Goal: Task Accomplishment & Management: Use online tool/utility

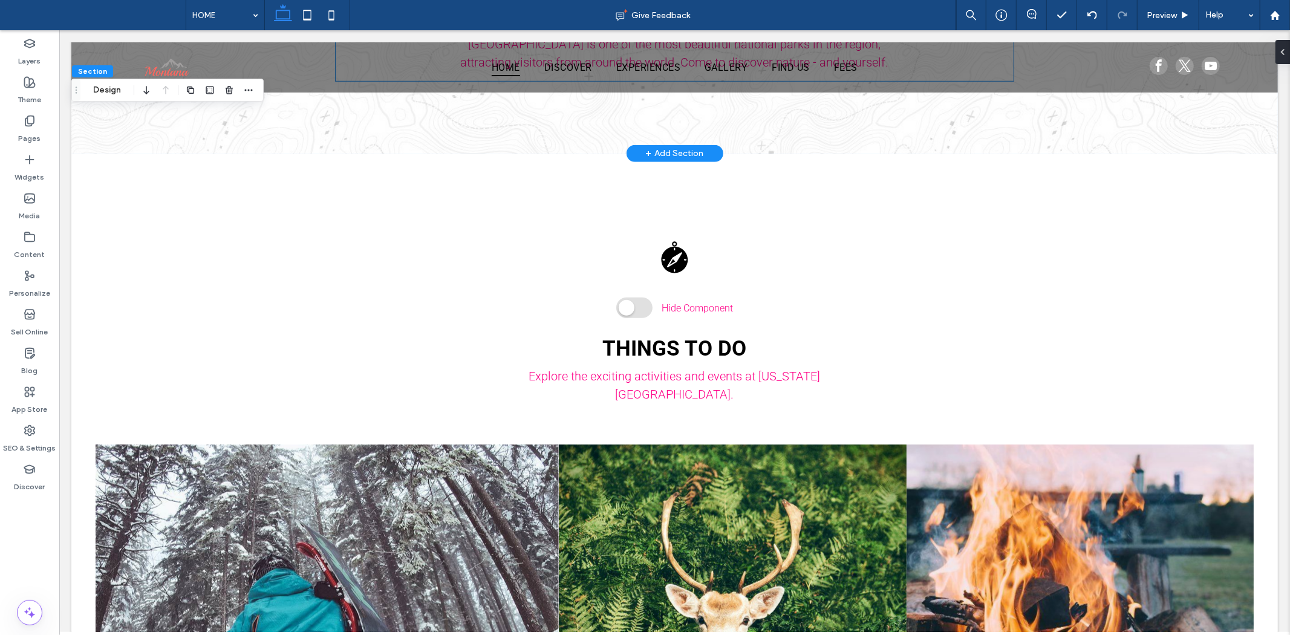
scroll to position [806, 0]
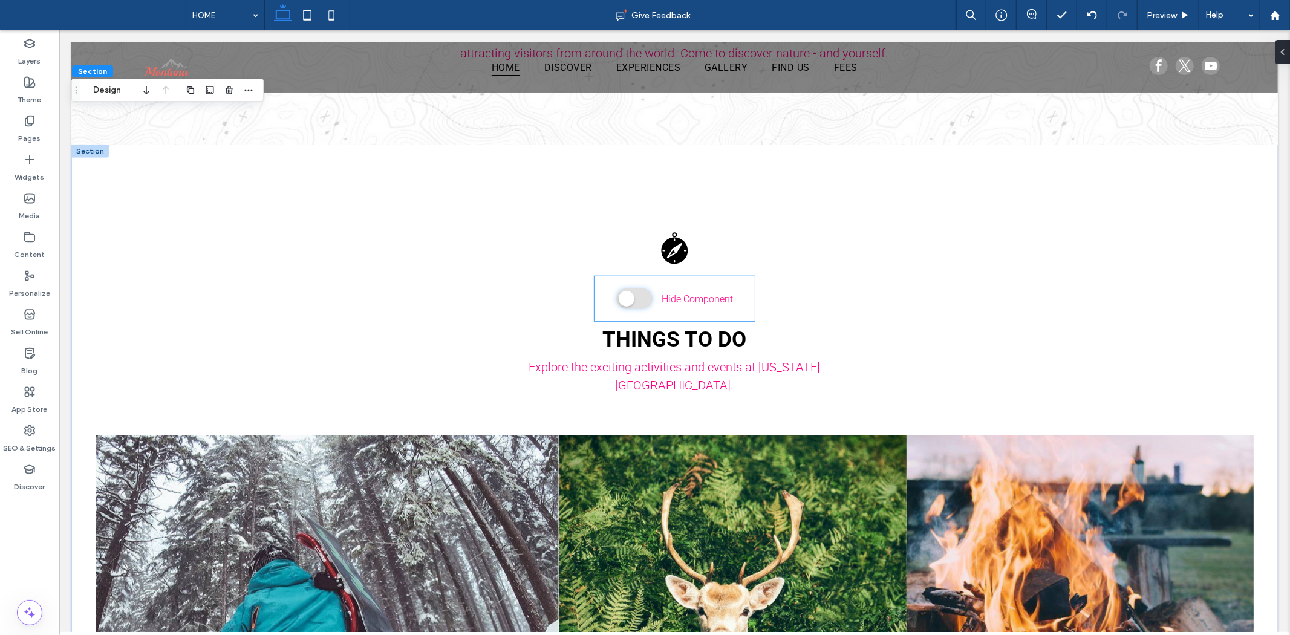
click at [630, 290] on span at bounding box center [634, 298] width 36 height 21
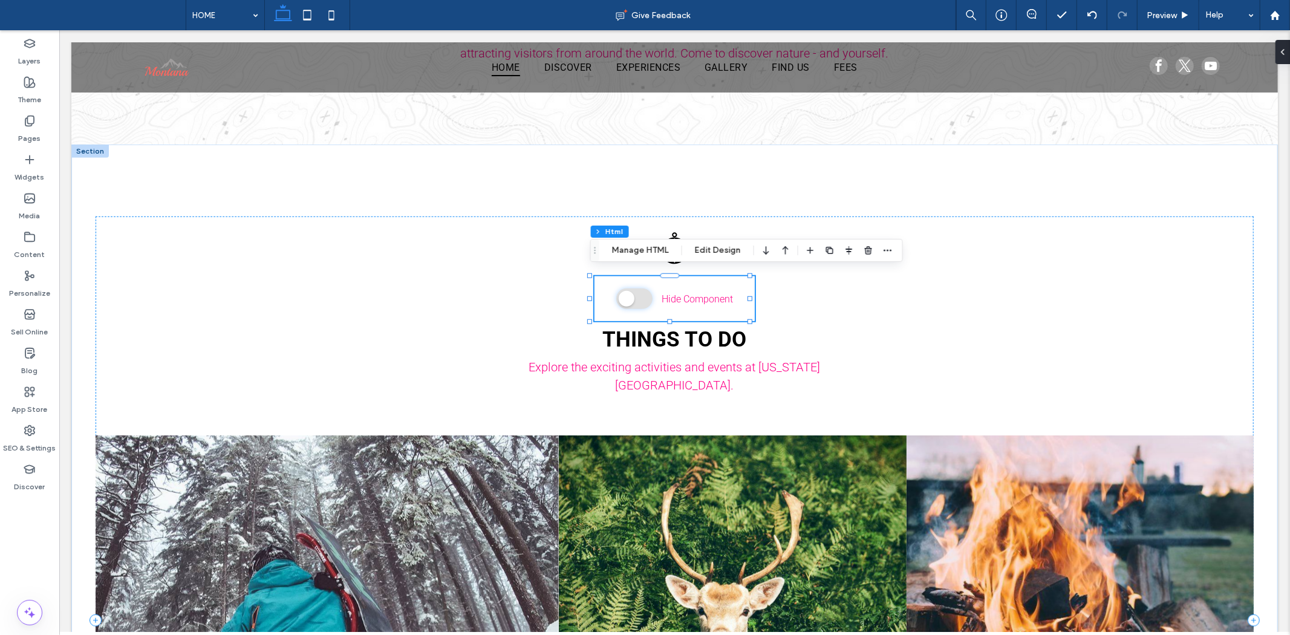
click at [631, 288] on span at bounding box center [634, 298] width 36 height 21
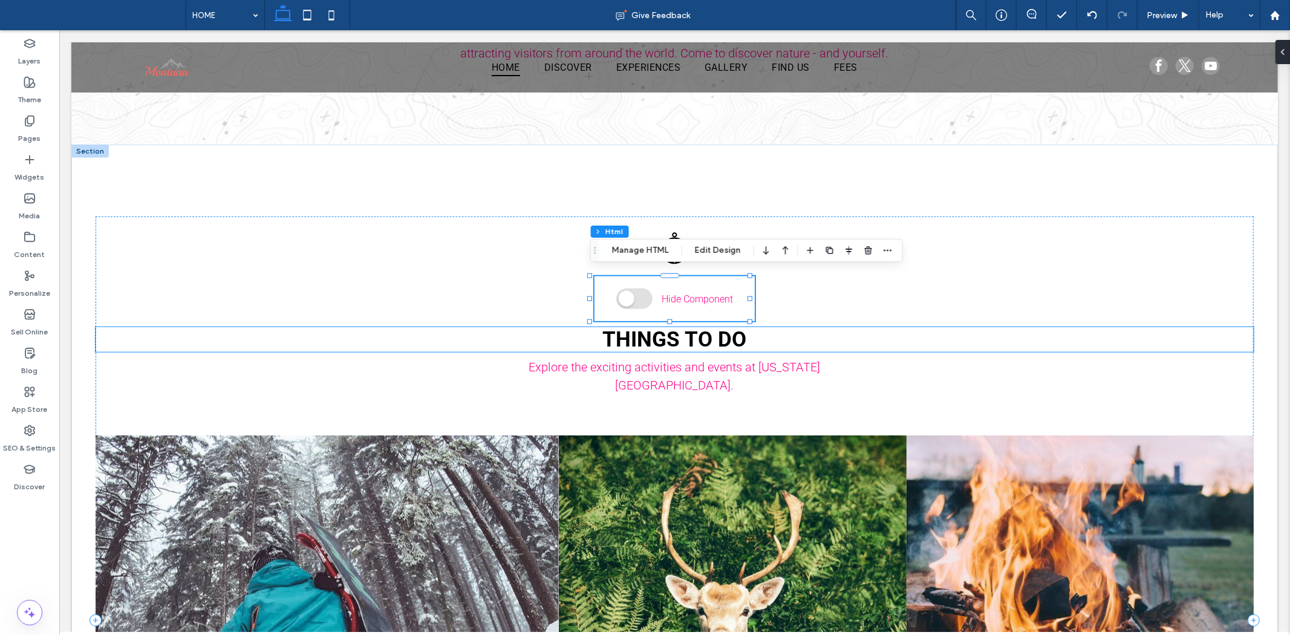
click at [911, 328] on h2 "THINGS TO DO" at bounding box center [674, 339] width 1158 height 25
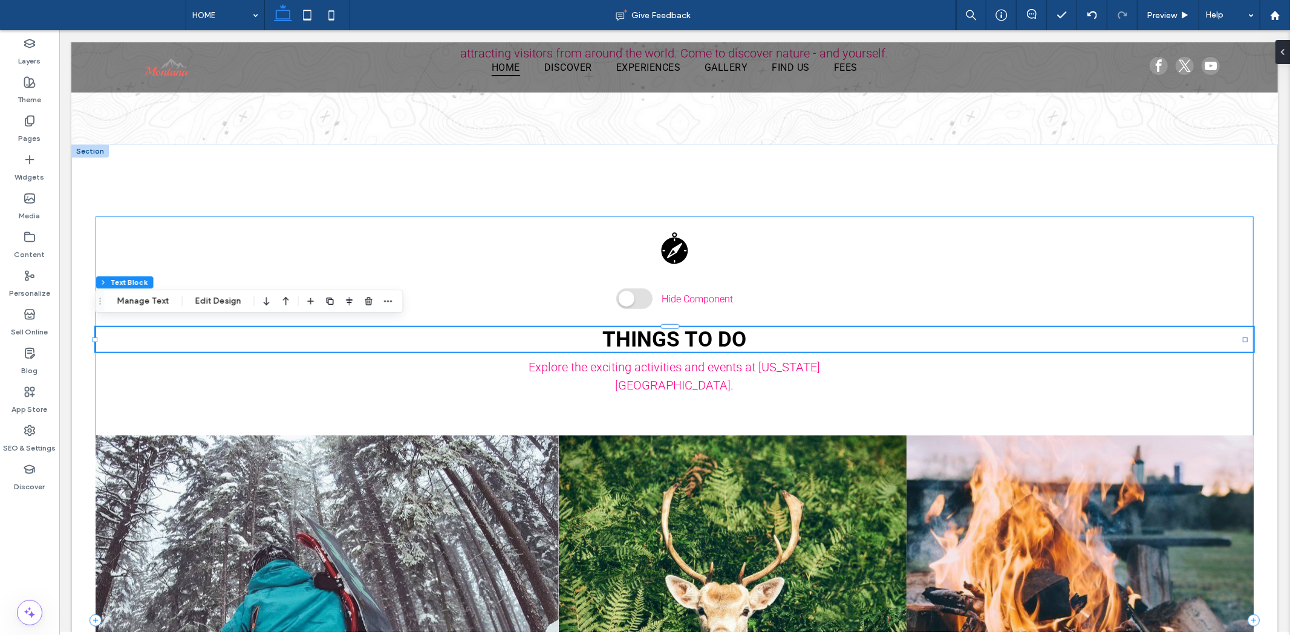
click at [882, 292] on div "Hide Component THINGS TO DO Explore the exciting activities and events at [US_S…" at bounding box center [674, 619] width 1158 height 807
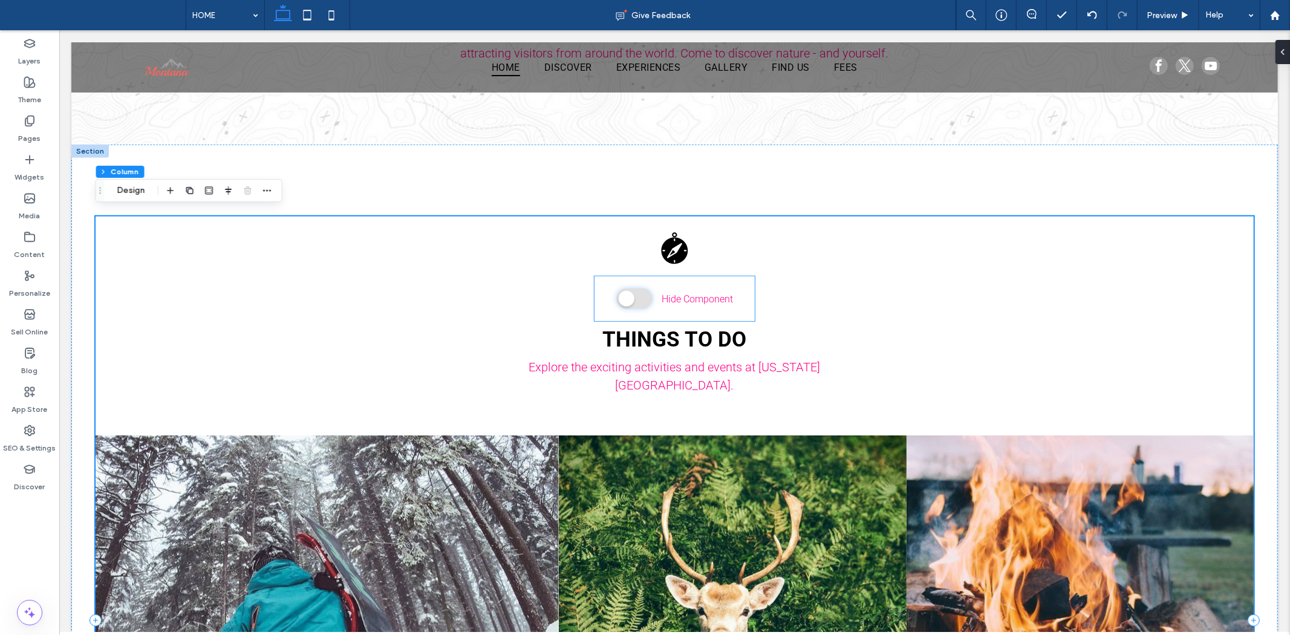
click at [632, 291] on span at bounding box center [634, 298] width 36 height 21
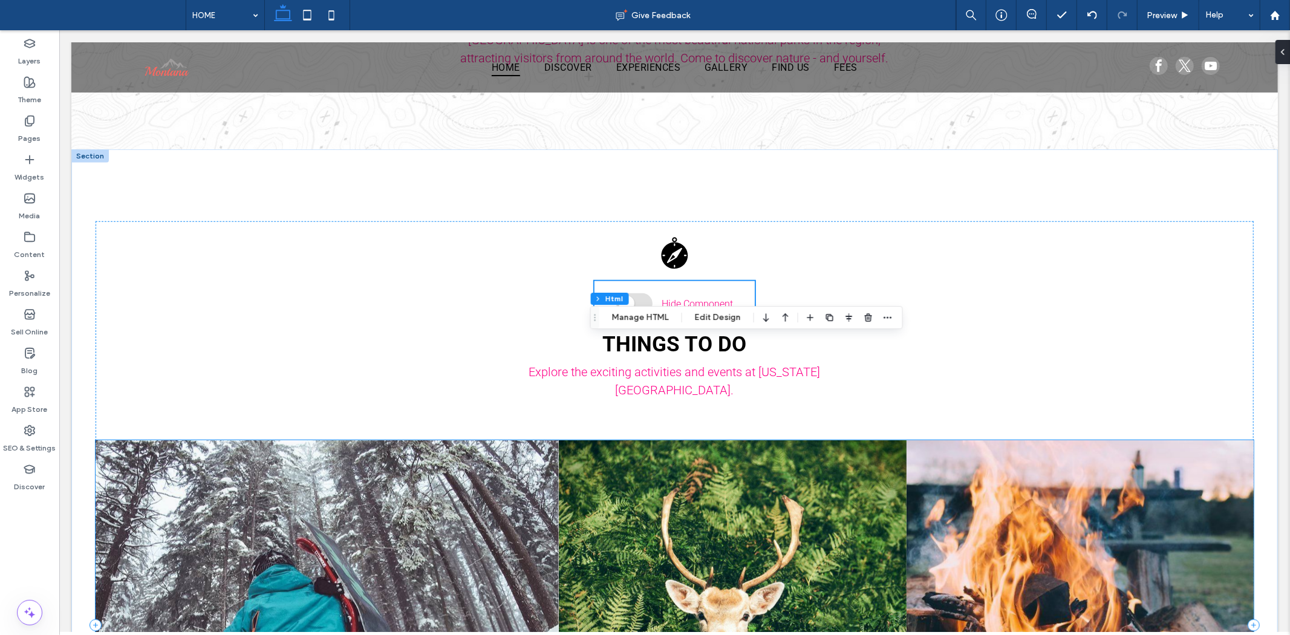
scroll to position [739, 0]
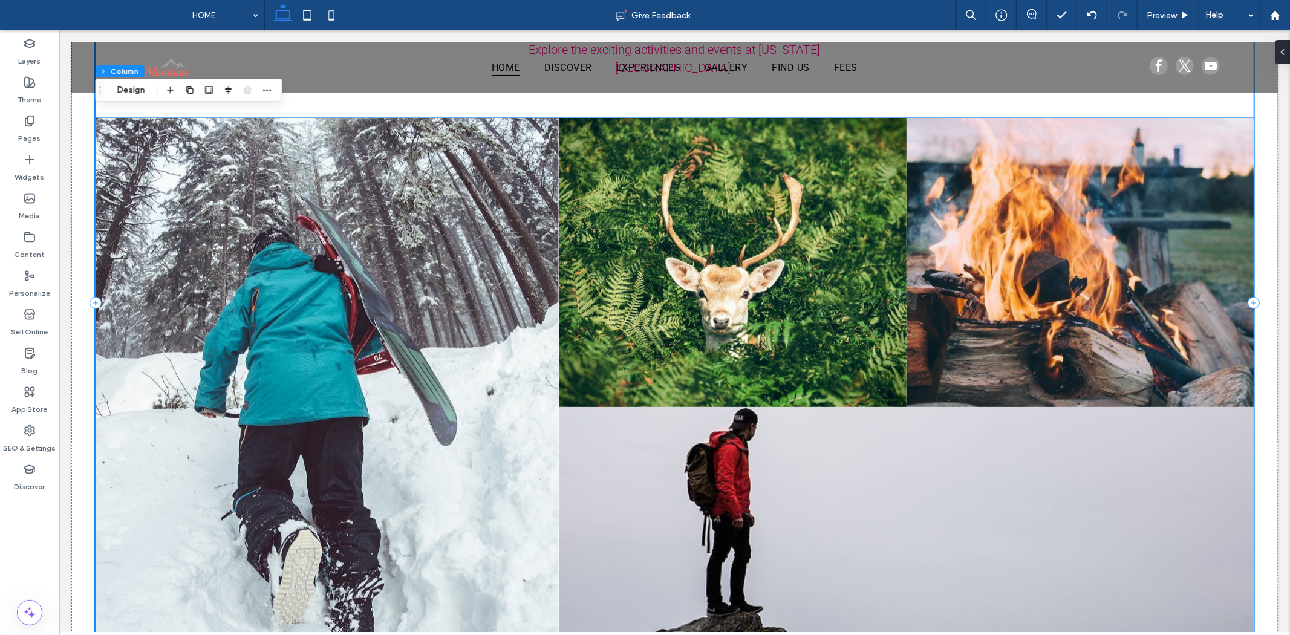
scroll to position [1008, 0]
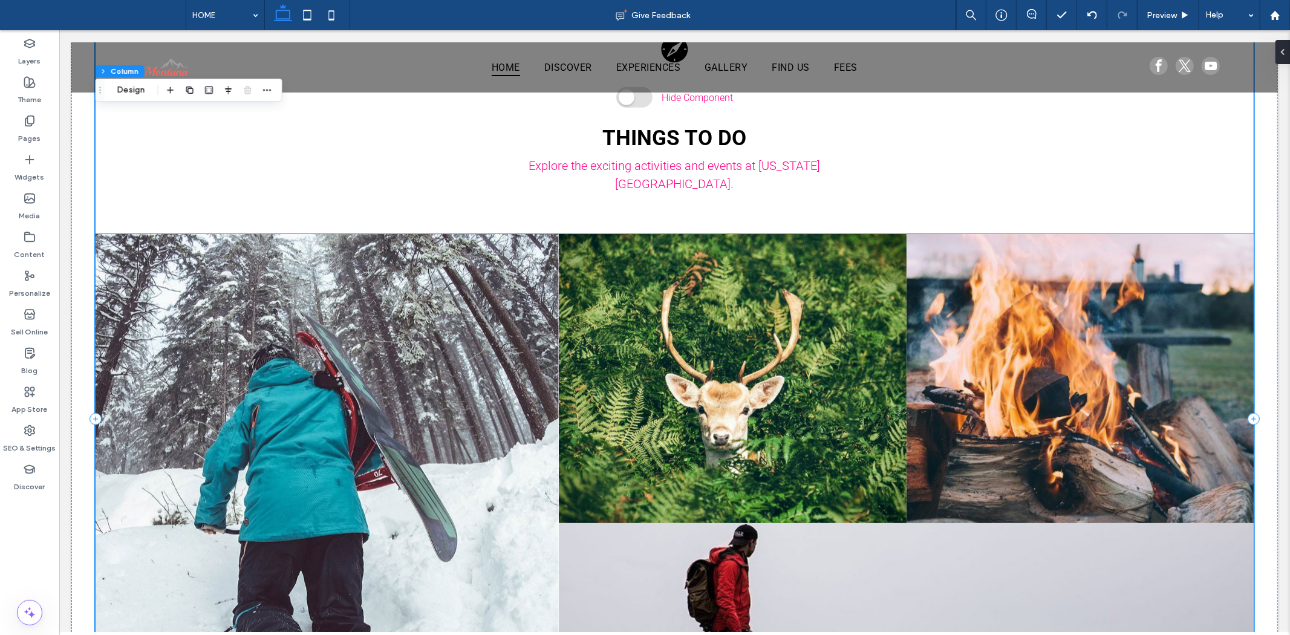
click at [683, 347] on link at bounding box center [732, 378] width 348 height 290
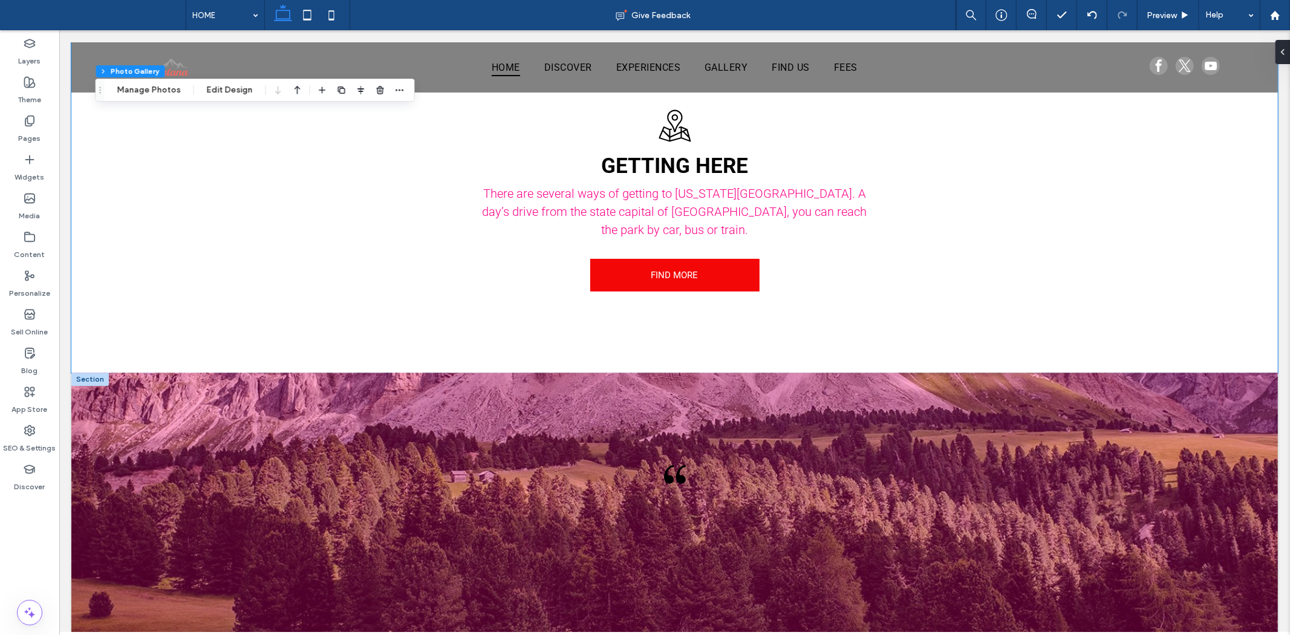
scroll to position [1814, 0]
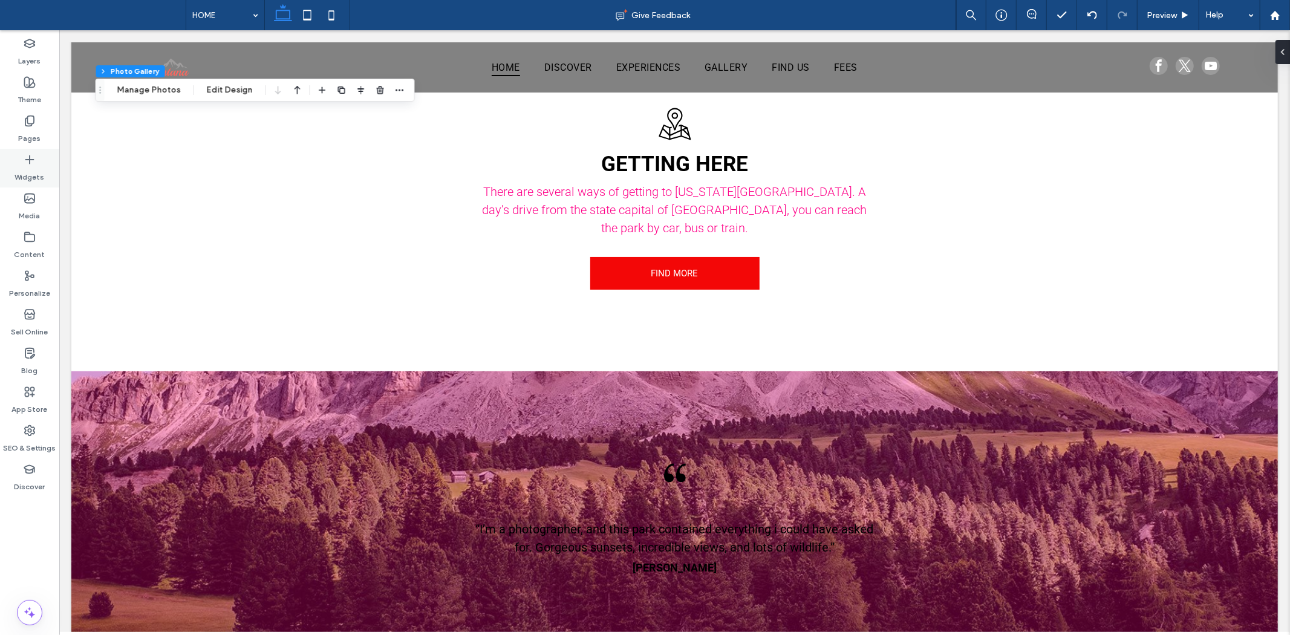
click at [39, 172] on label "Widgets" at bounding box center [30, 174] width 30 height 17
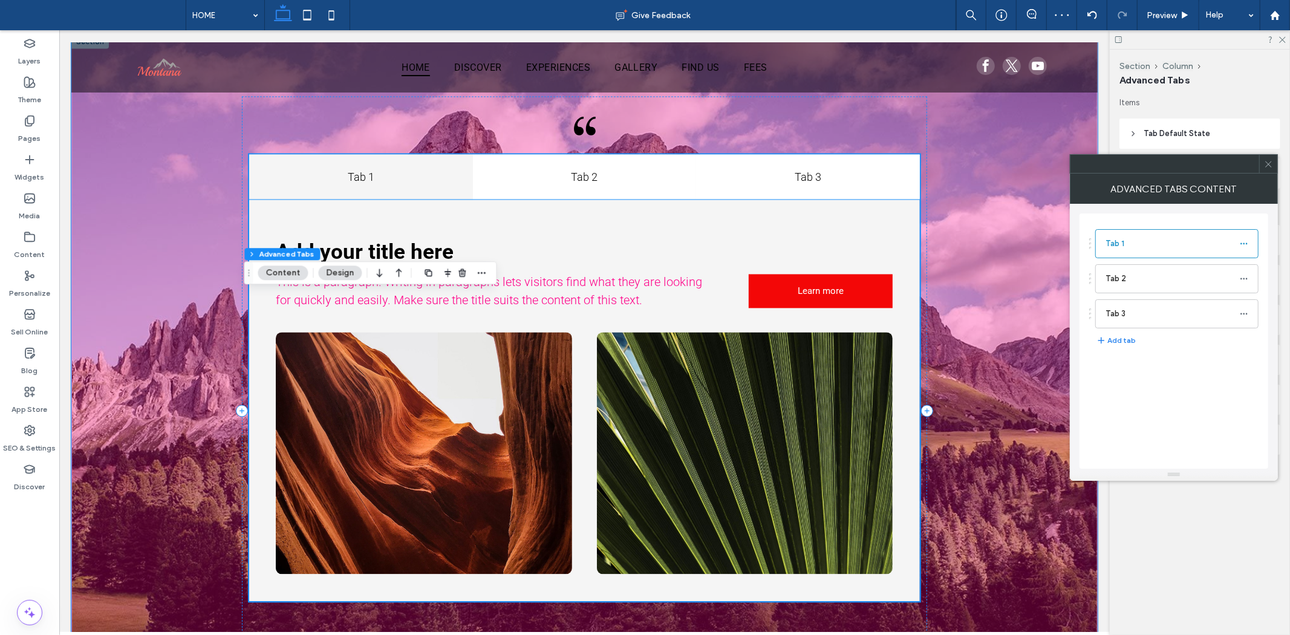
scroll to position [1981, 0]
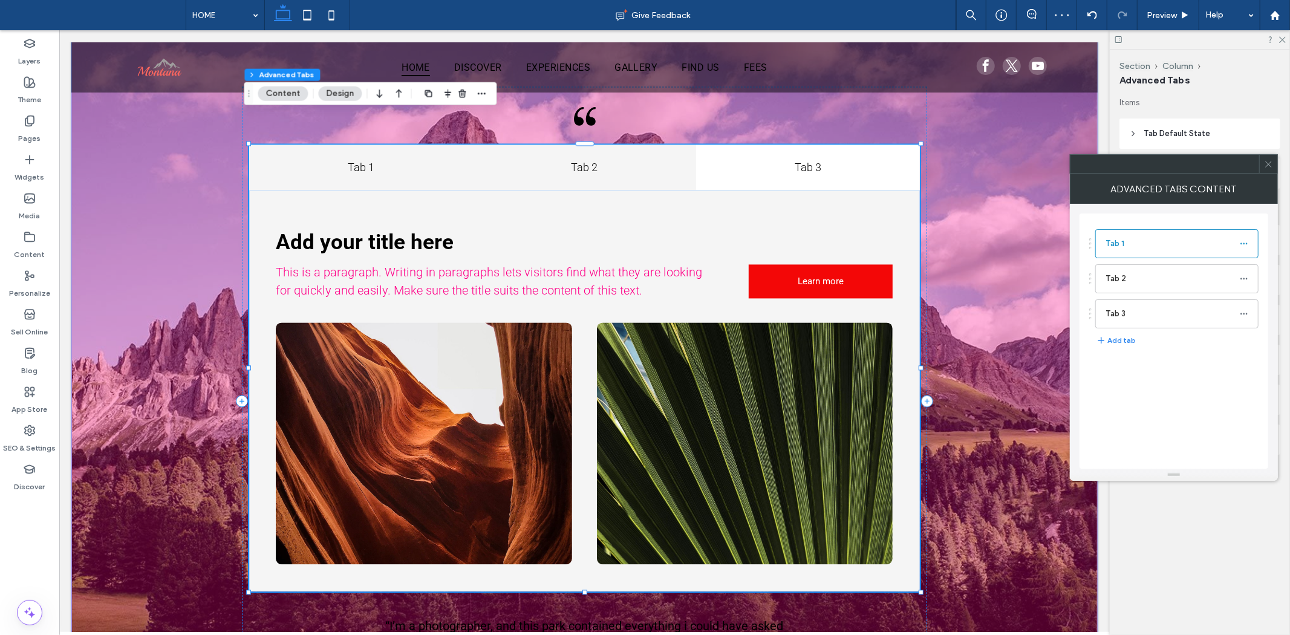
click at [592, 158] on h4 "Tab 2" at bounding box center [584, 166] width 209 height 16
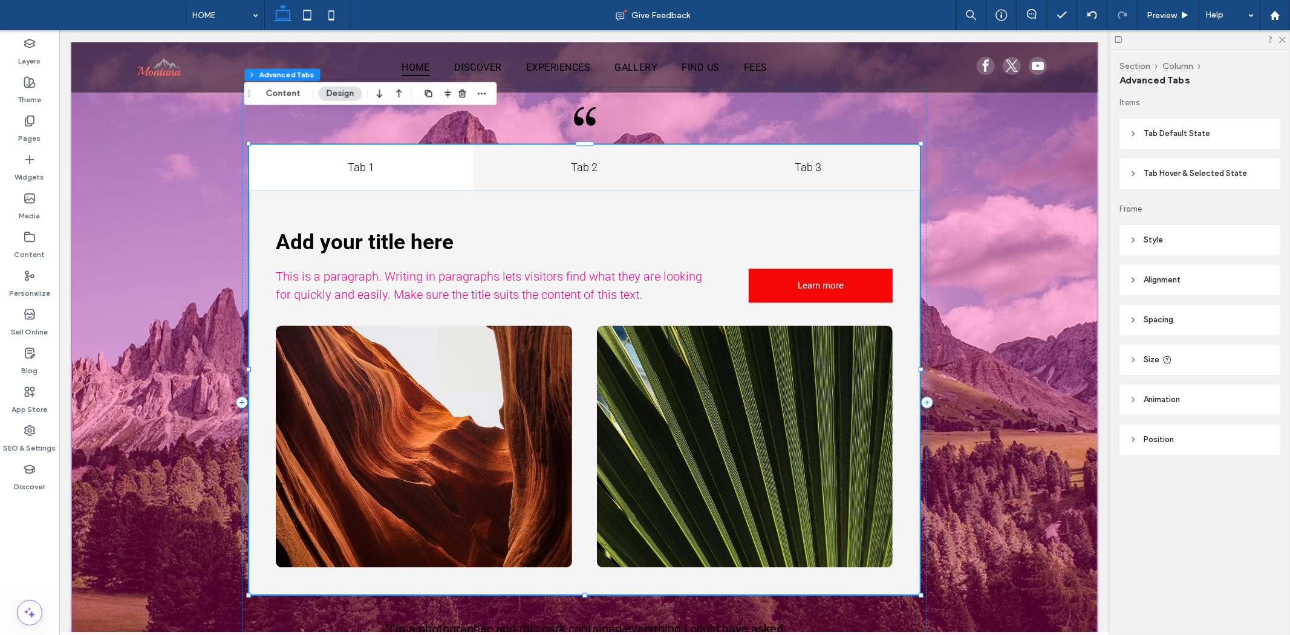
click at [764, 158] on h4 "Tab 3" at bounding box center [807, 166] width 209 height 16
click at [638, 158] on h4 "Tab 2" at bounding box center [584, 166] width 209 height 16
click at [380, 189] on div "This is a paragraph. Writing in paragraphs lets visitors find what they are loo…" at bounding box center [584, 391] width 671 height 405
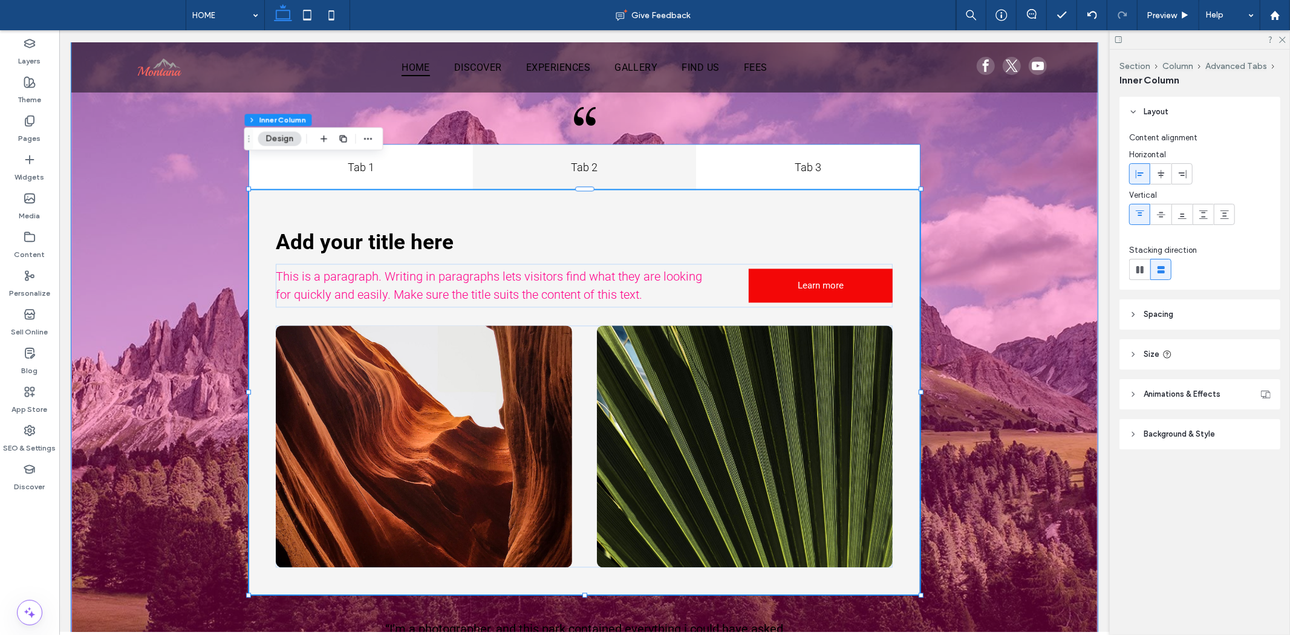
click at [583, 146] on div "Tab 2" at bounding box center [584, 166] width 224 height 45
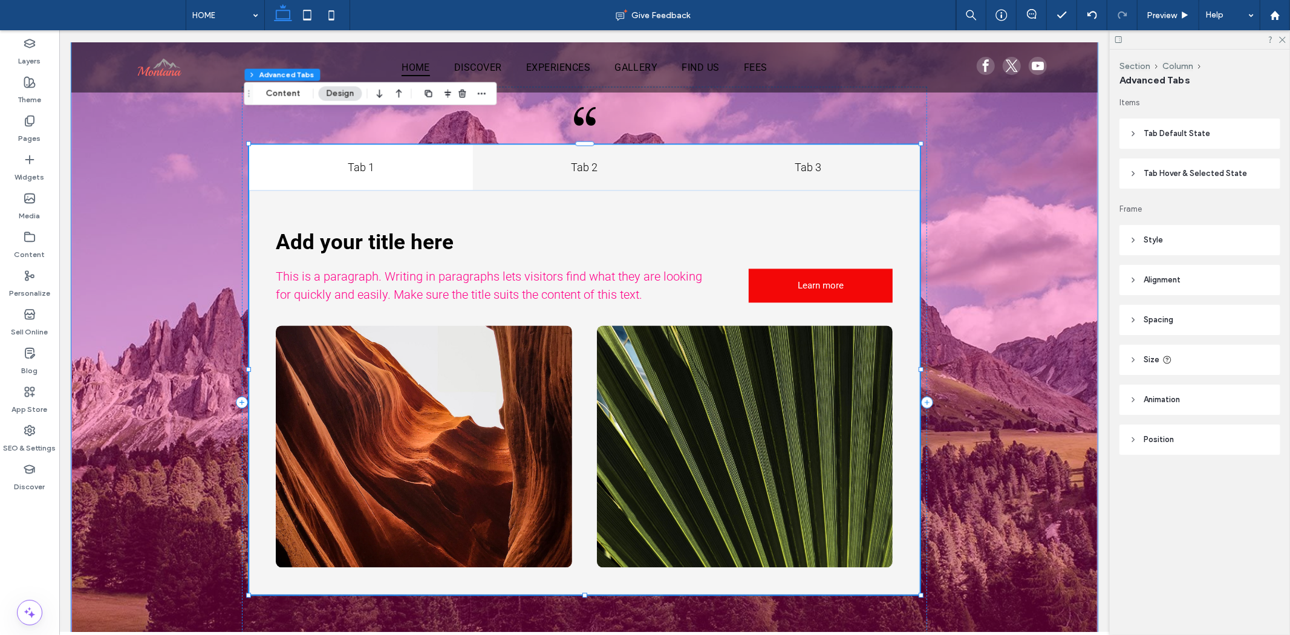
click at [758, 145] on div "Tab 3" at bounding box center [808, 166] width 224 height 45
click at [585, 145] on div "Tab 2" at bounding box center [584, 166] width 224 height 45
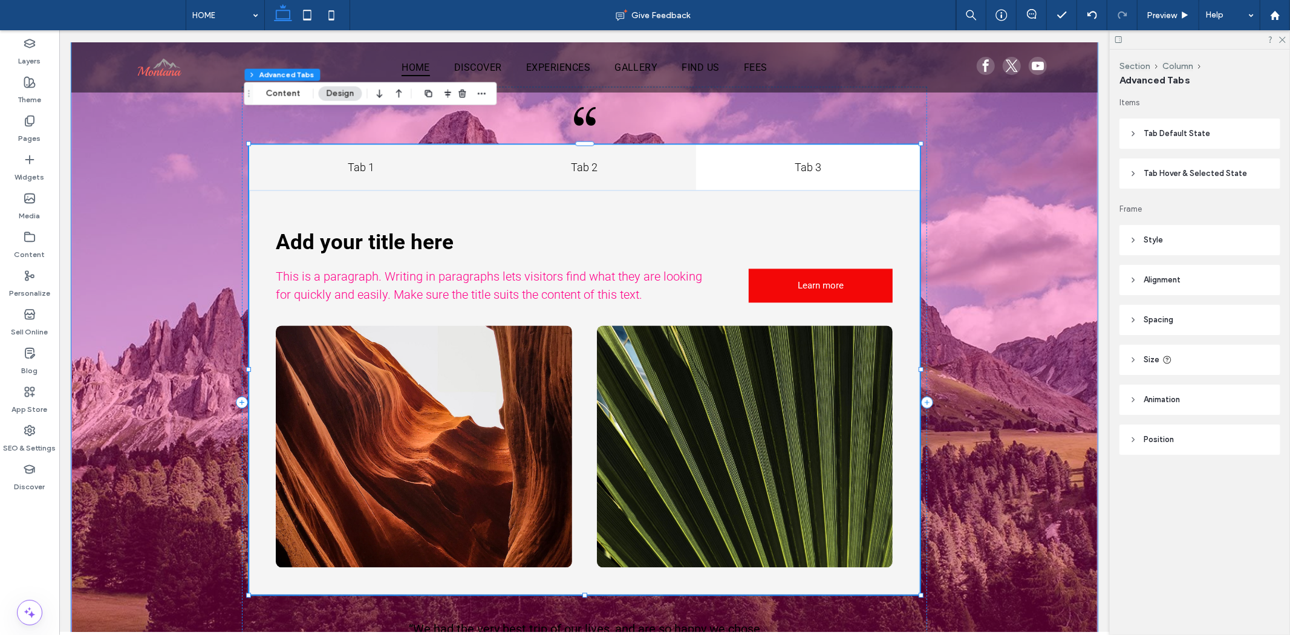
click at [381, 158] on h4 "Tab 1" at bounding box center [360, 166] width 209 height 16
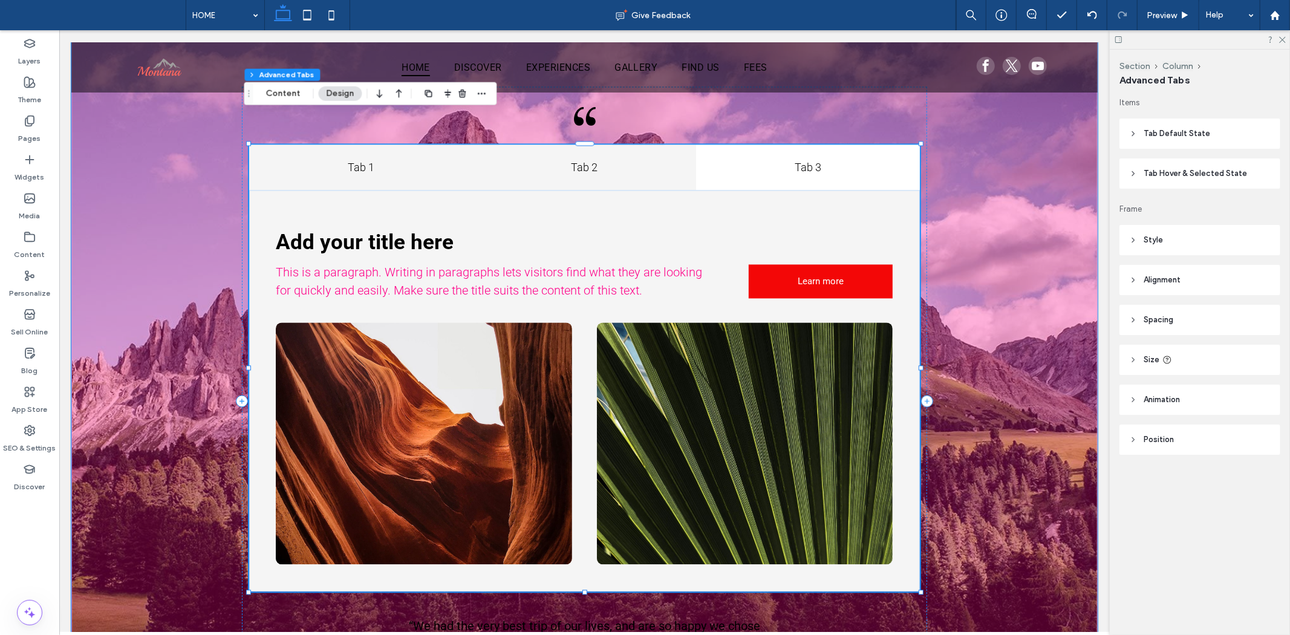
click at [637, 158] on h4 "Tab 2" at bounding box center [584, 166] width 209 height 16
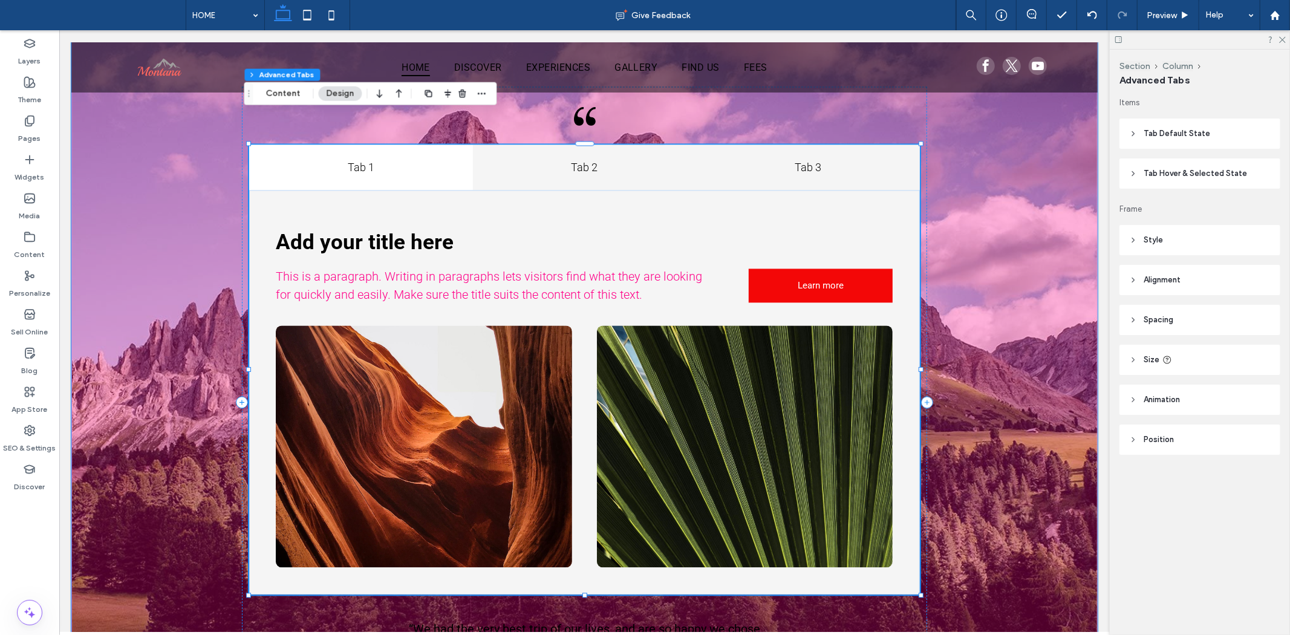
click at [778, 158] on h4 "Tab 3" at bounding box center [807, 166] width 209 height 16
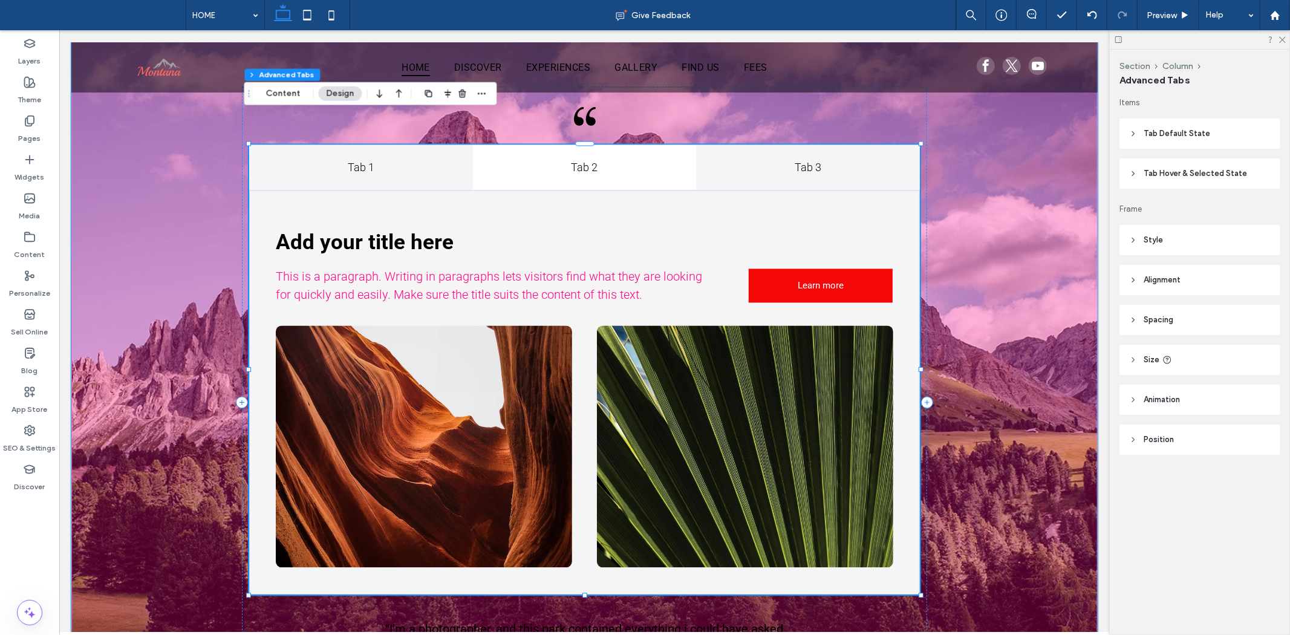
click at [376, 146] on div "Tab 1" at bounding box center [361, 166] width 224 height 45
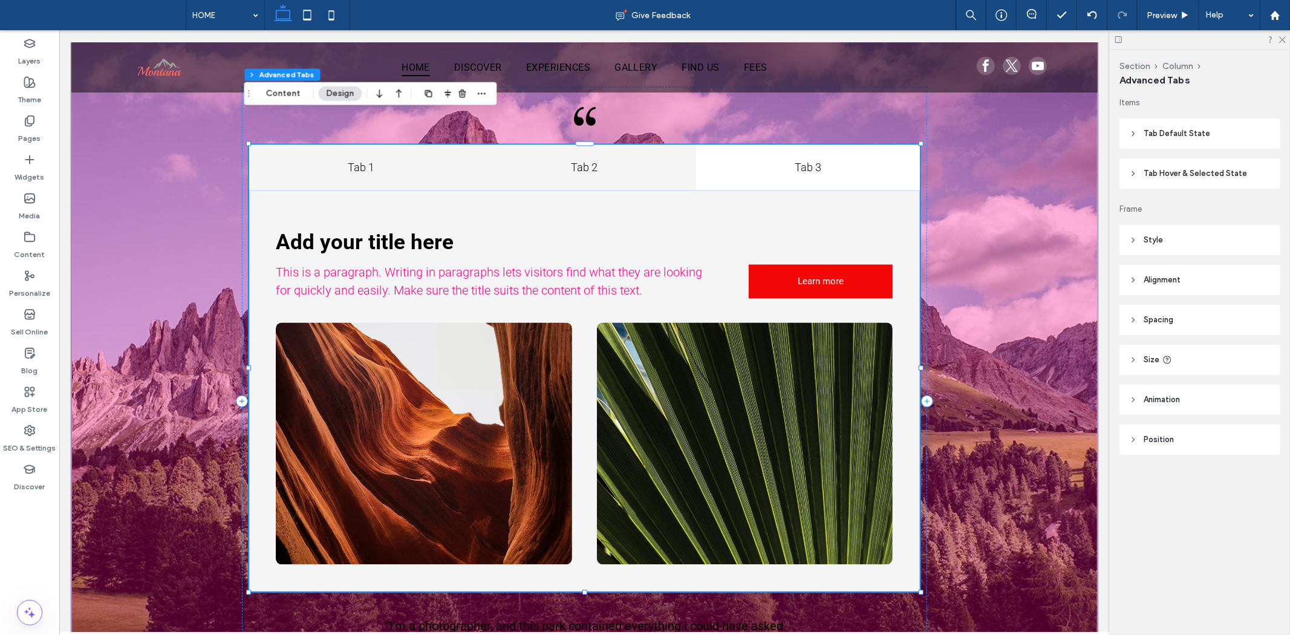
click at [524, 145] on div "Tab 2" at bounding box center [584, 166] width 224 height 45
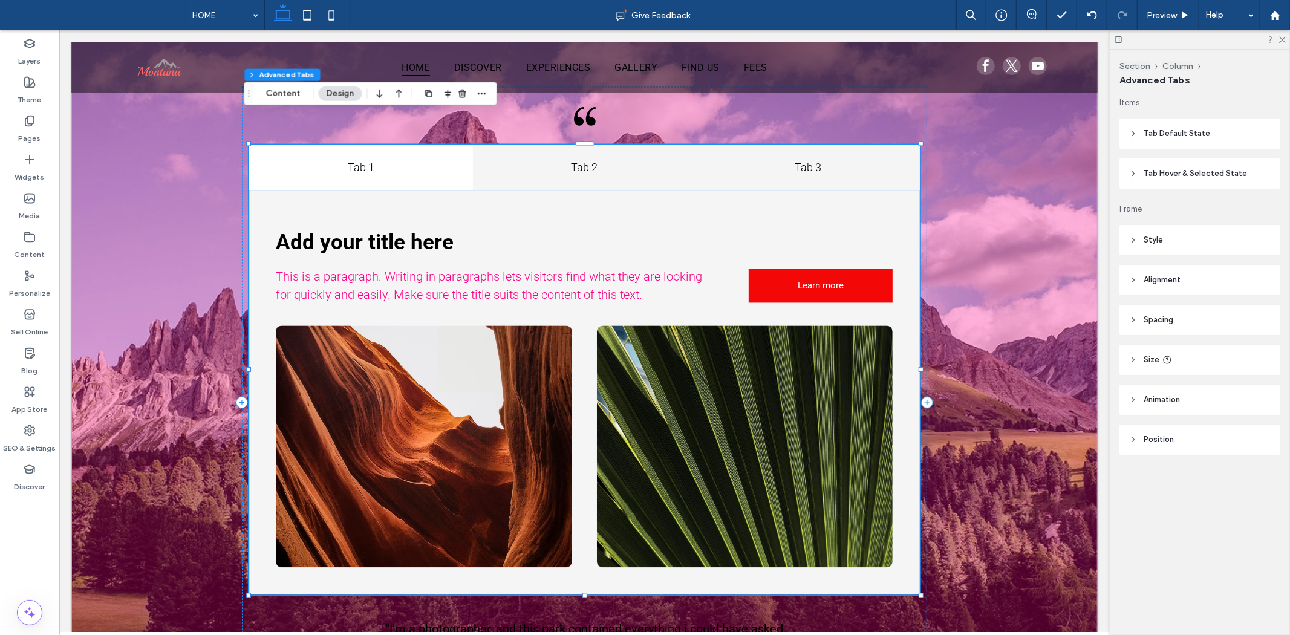
click at [741, 146] on div "Tab 3" at bounding box center [808, 166] width 224 height 45
click at [625, 151] on div "Tab 2" at bounding box center [584, 166] width 224 height 45
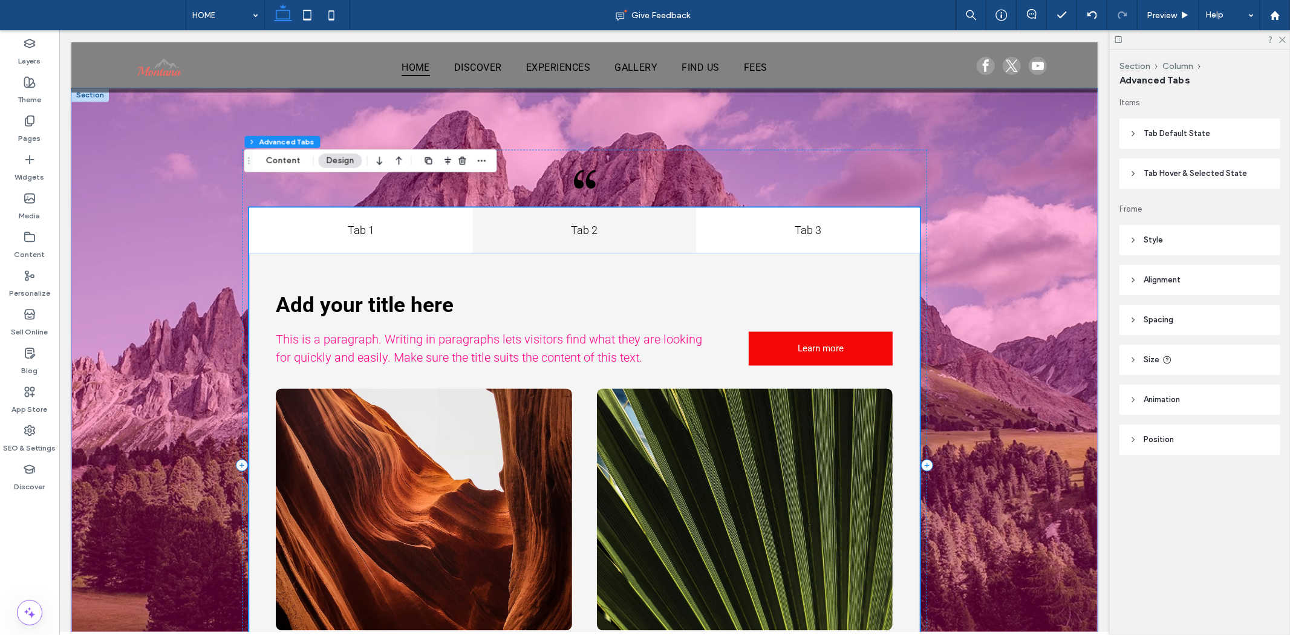
scroll to position [1914, 0]
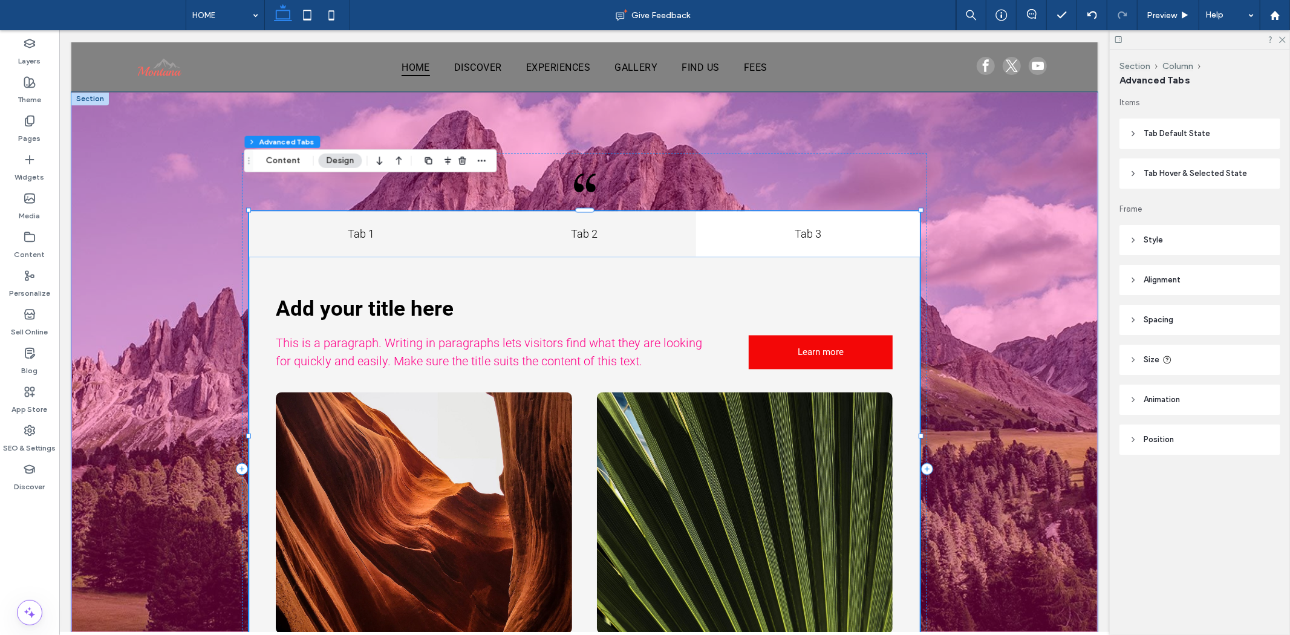
click at [432, 226] on h4 "Tab 1" at bounding box center [360, 234] width 209 height 16
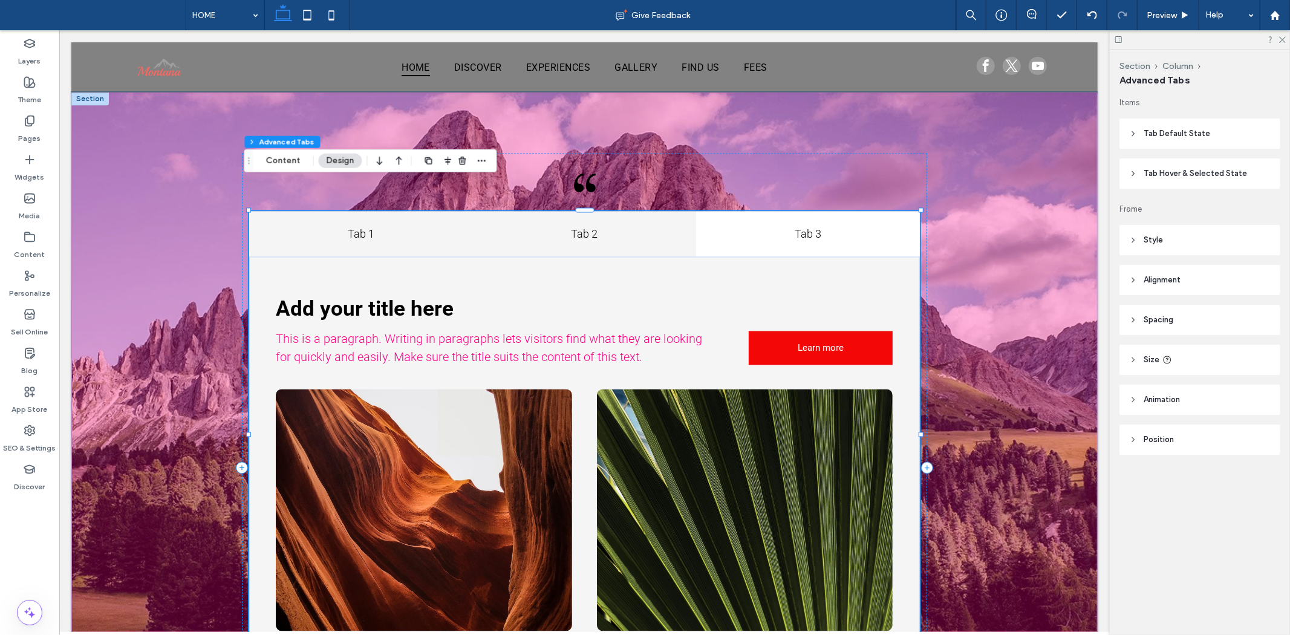
click at [551, 226] on h4 "Tab 2" at bounding box center [584, 234] width 209 height 16
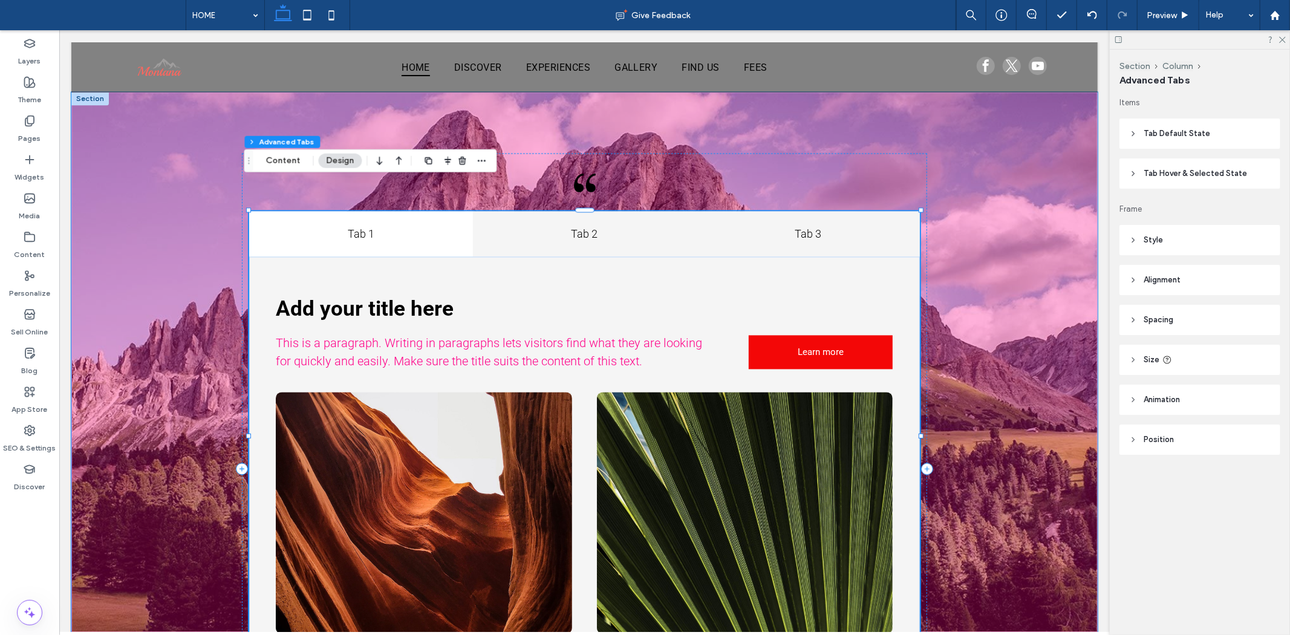
click at [714, 226] on h4 "Tab 3" at bounding box center [807, 234] width 209 height 16
click at [626, 226] on h4 "Tab 2" at bounding box center [584, 234] width 209 height 16
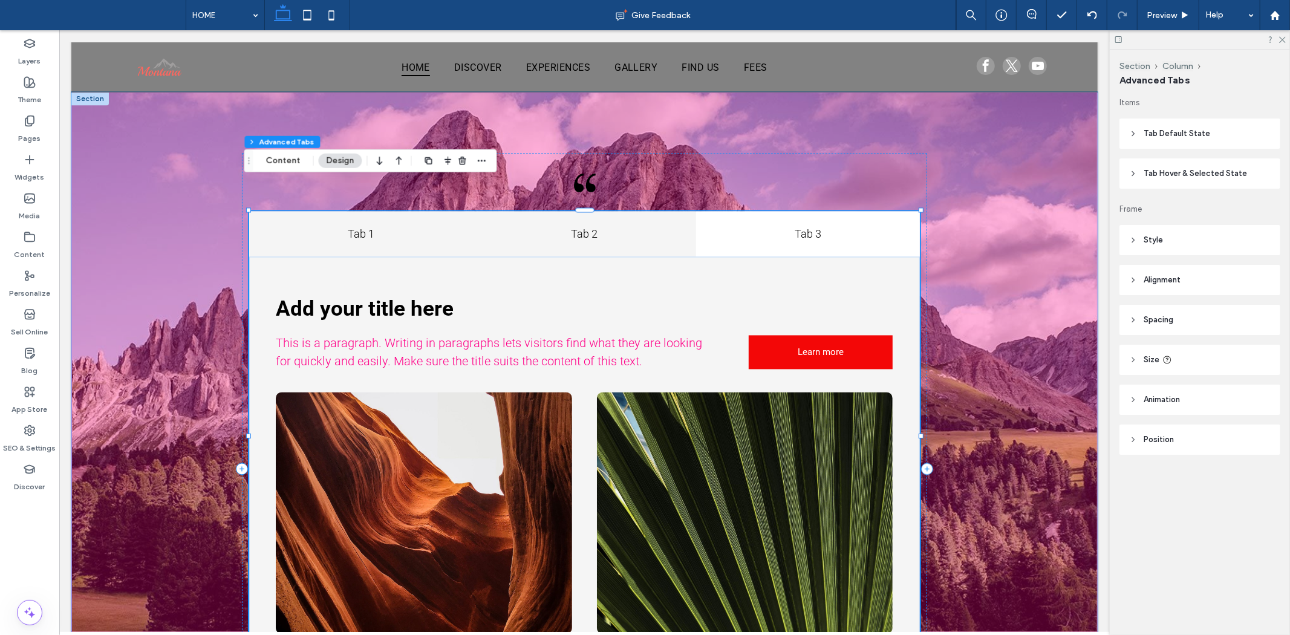
click at [460, 226] on h4 "Tab 1" at bounding box center [360, 234] width 209 height 16
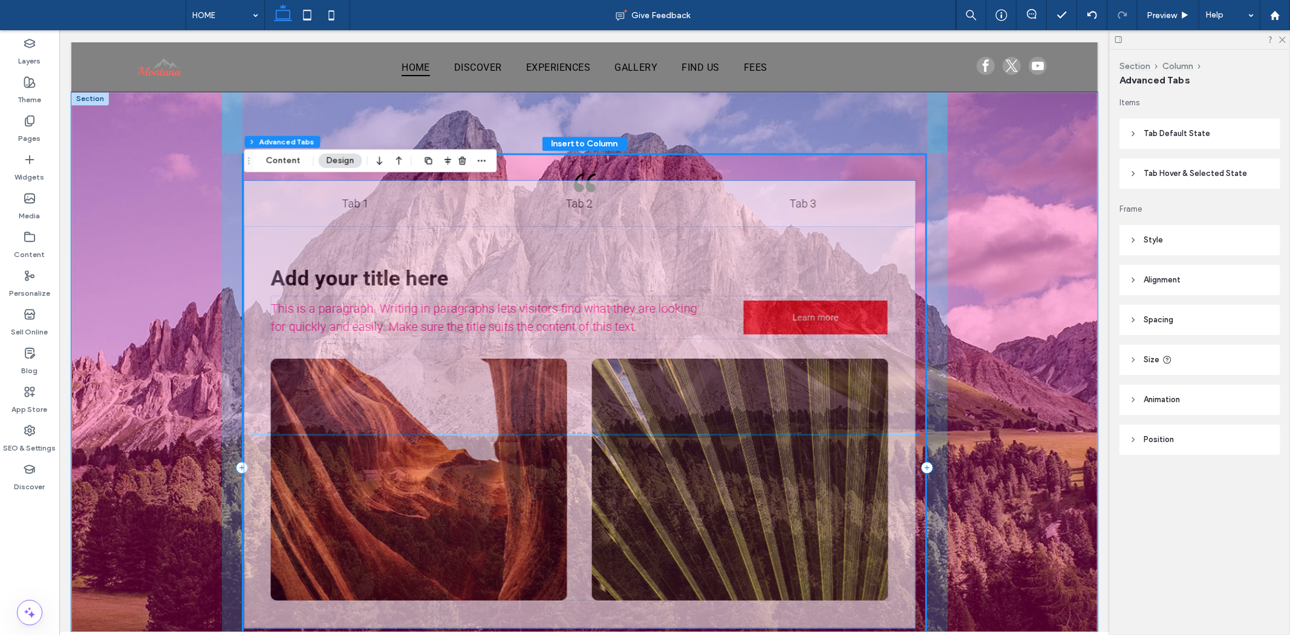
drag, startPoint x: 582, startPoint y: 197, endPoint x: 607, endPoint y: 199, distance: 25.5
type input "****"
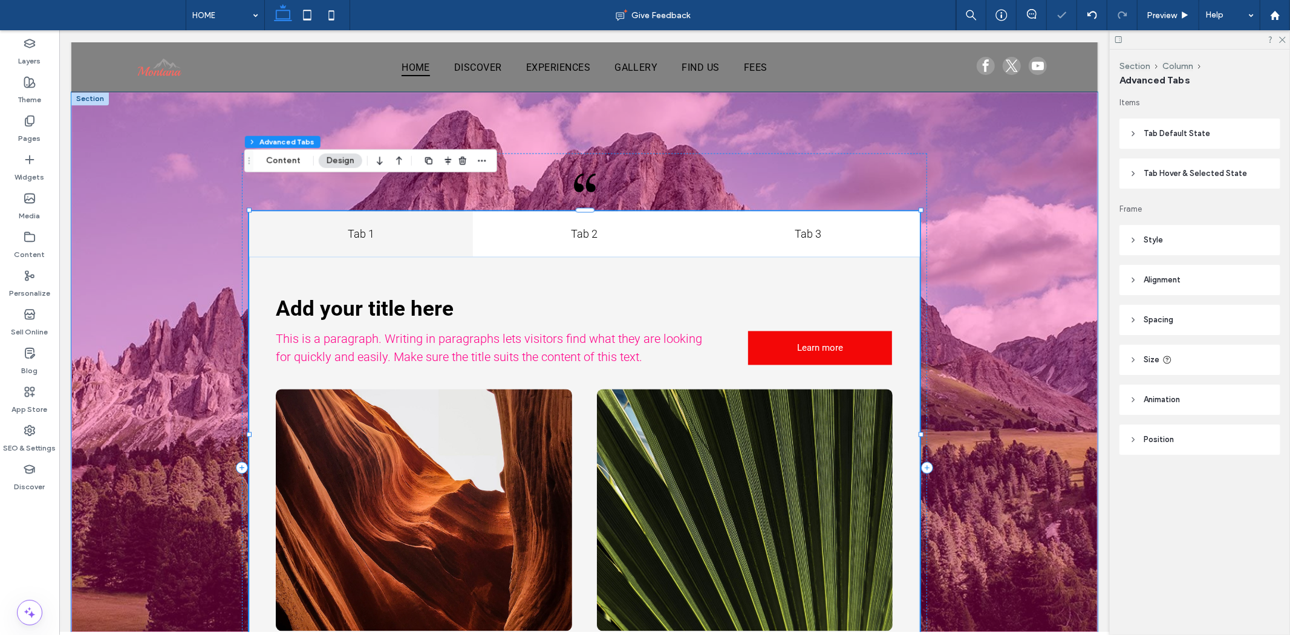
click at [784, 226] on h4 "Tab 3" at bounding box center [807, 234] width 209 height 16
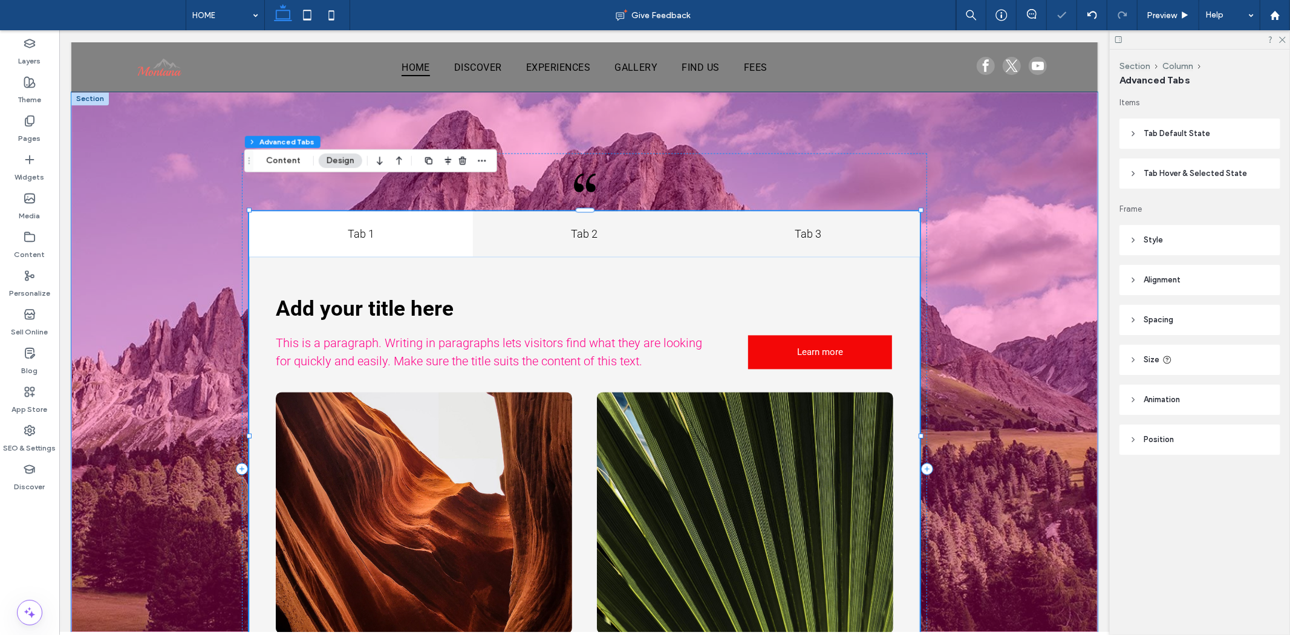
click at [677, 226] on h4 "Tab 2" at bounding box center [584, 234] width 209 height 16
click at [472, 211] on div "Tab 2" at bounding box center [584, 233] width 224 height 45
click at [642, 226] on h4 "Tab 2" at bounding box center [584, 234] width 209 height 16
click at [804, 226] on h4 "Tab 3" at bounding box center [807, 234] width 209 height 16
click at [703, 226] on h4 "Tab 3" at bounding box center [807, 234] width 209 height 16
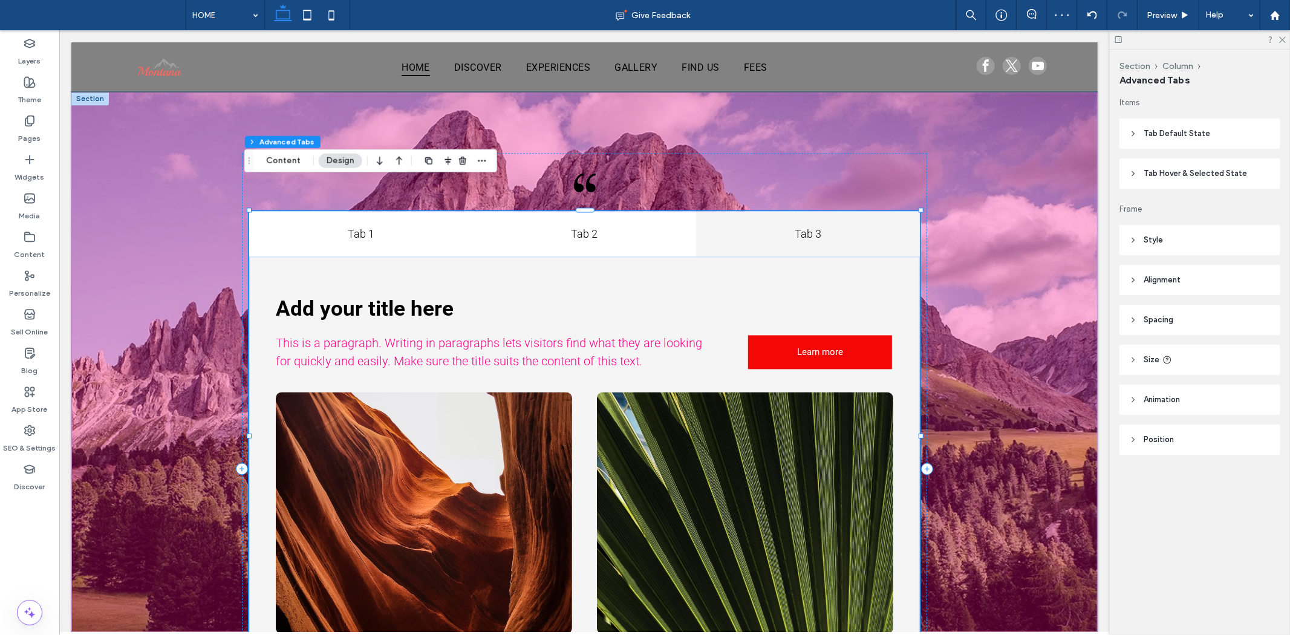
click at [789, 226] on h4 "Tab 3" at bounding box center [807, 234] width 209 height 16
click at [651, 226] on h4 "Tab 2" at bounding box center [584, 234] width 209 height 16
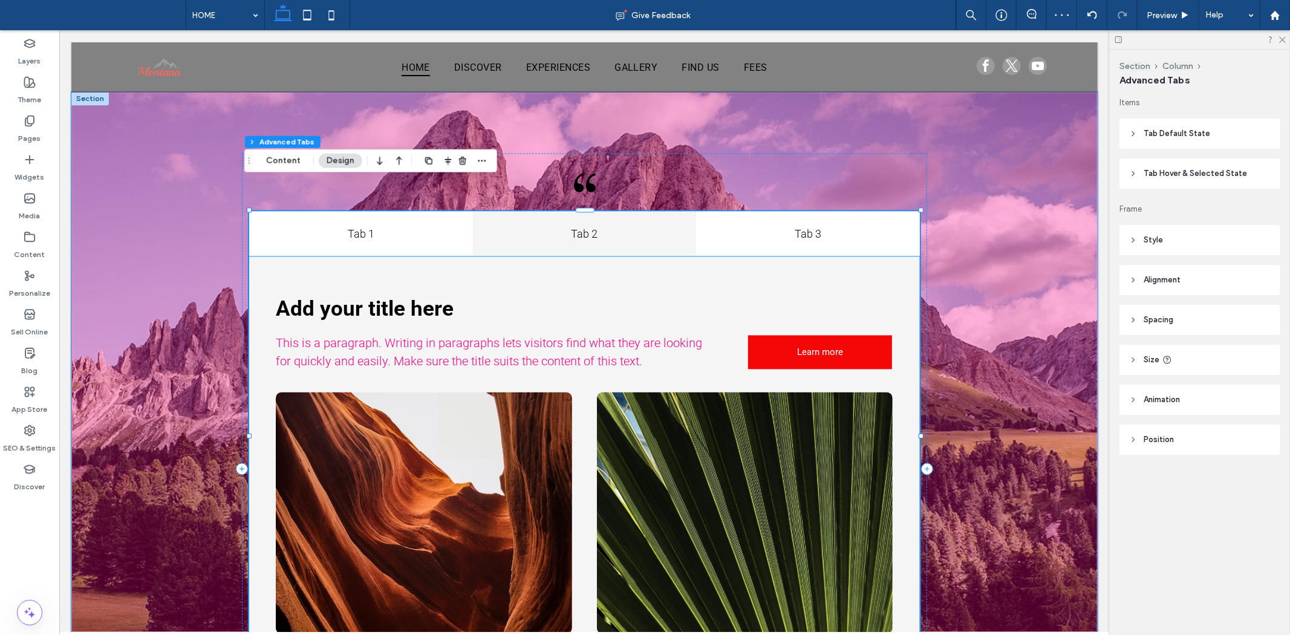
click at [728, 296] on h2 "Add your title here" at bounding box center [583, 308] width 616 height 25
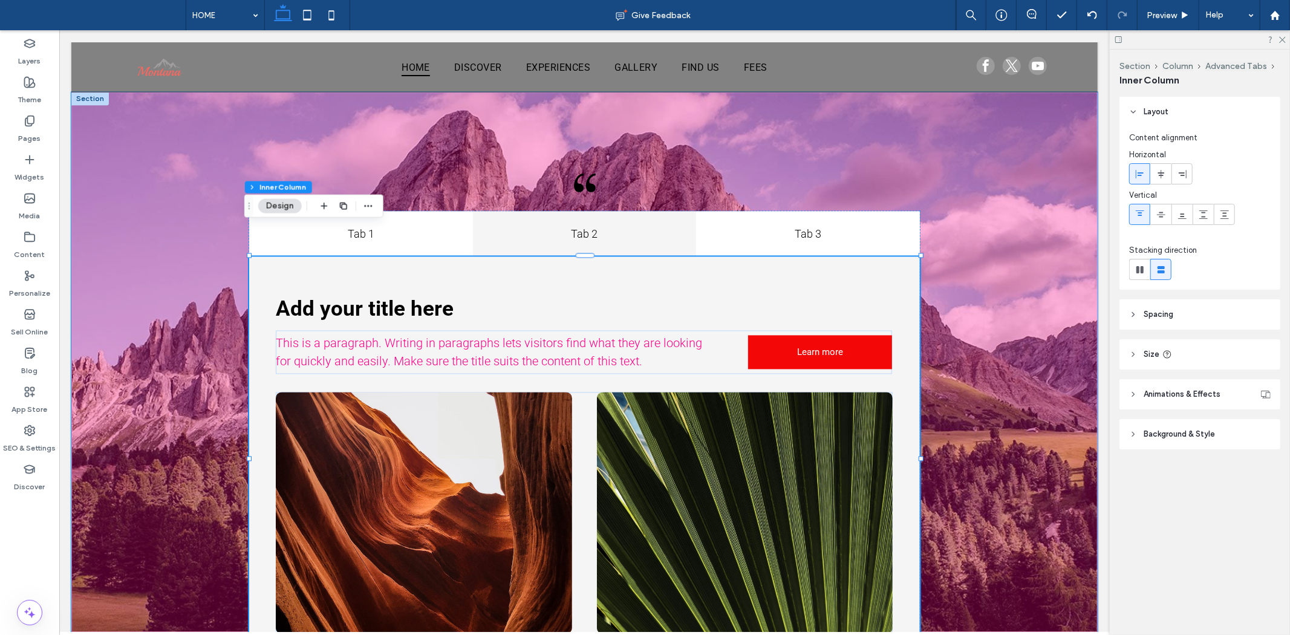
click at [438, 256] on div "This is a paragraph. Writing in paragraphs lets visitors find what they are loo…" at bounding box center [584, 458] width 671 height 405
click at [447, 226] on h4 "Tab 1" at bounding box center [360, 234] width 209 height 16
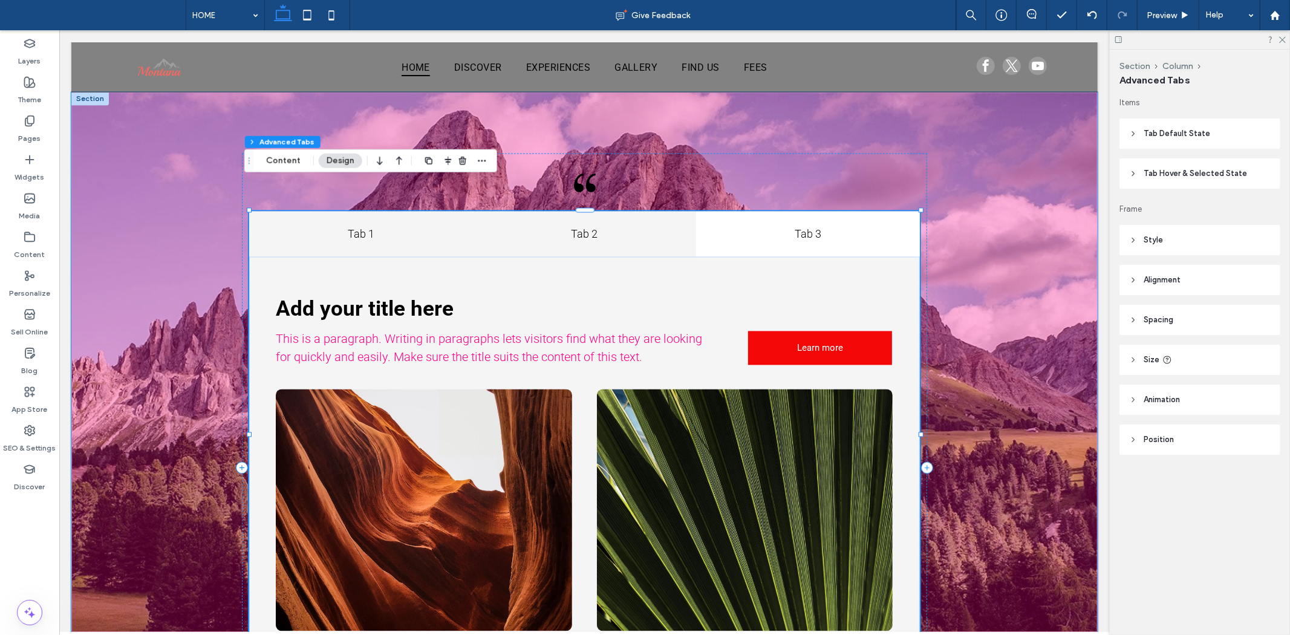
click at [573, 226] on h4 "Tab 2" at bounding box center [584, 234] width 209 height 16
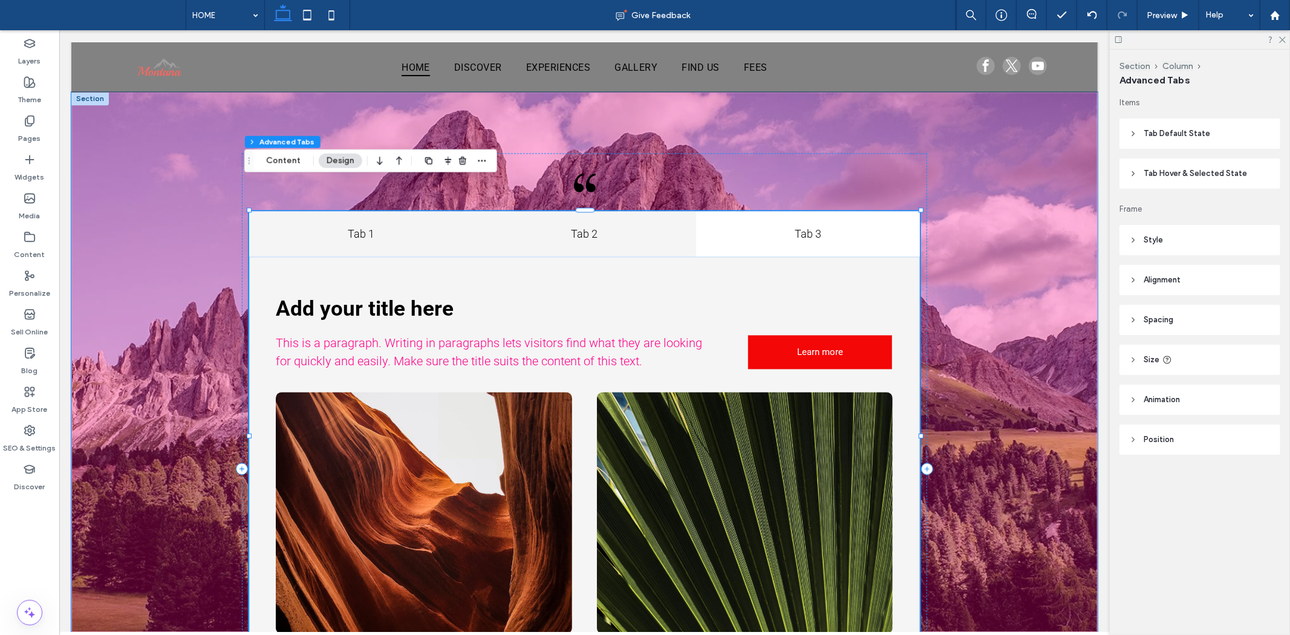
click at [455, 226] on h4 "Tab 1" at bounding box center [360, 234] width 209 height 16
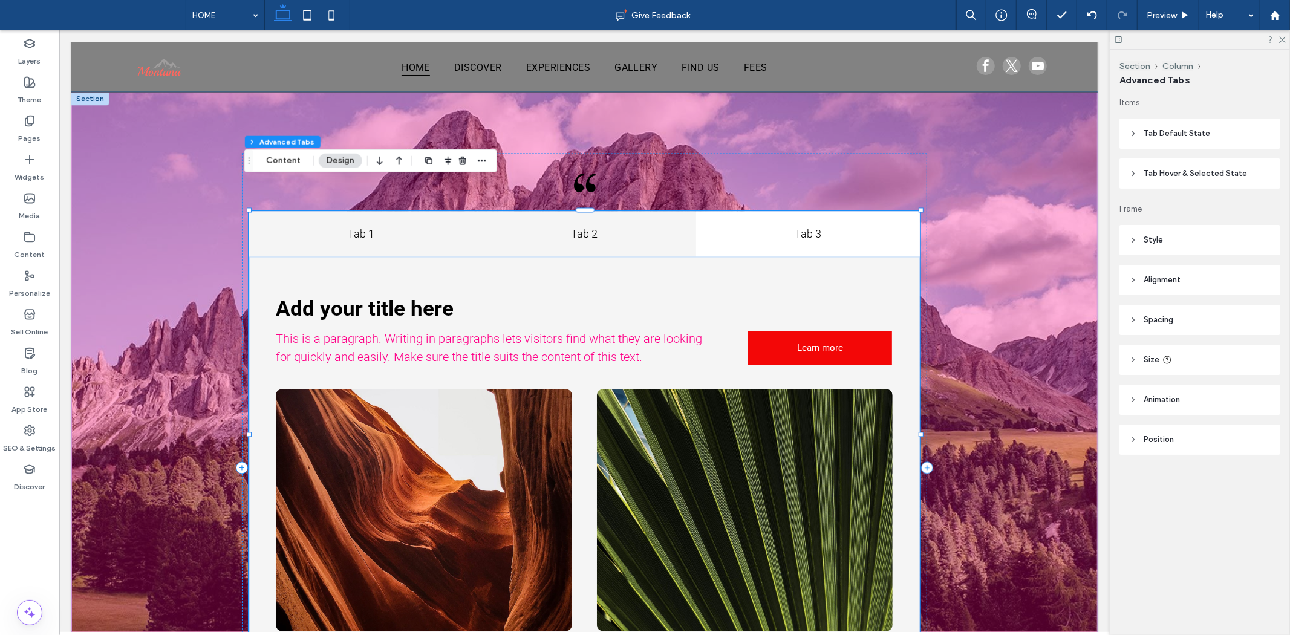
click at [621, 226] on h4 "Tab 2" at bounding box center [584, 234] width 209 height 16
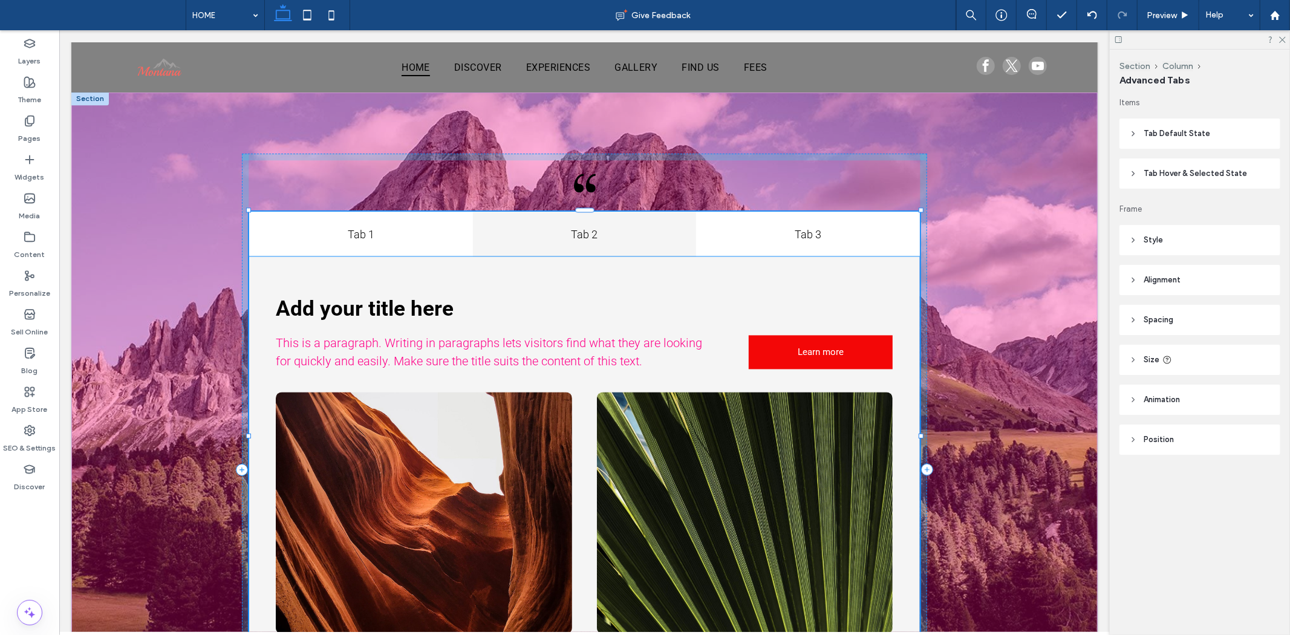
drag, startPoint x: 917, startPoint y: 403, endPoint x: 1097, endPoint y: 391, distance: 180.6
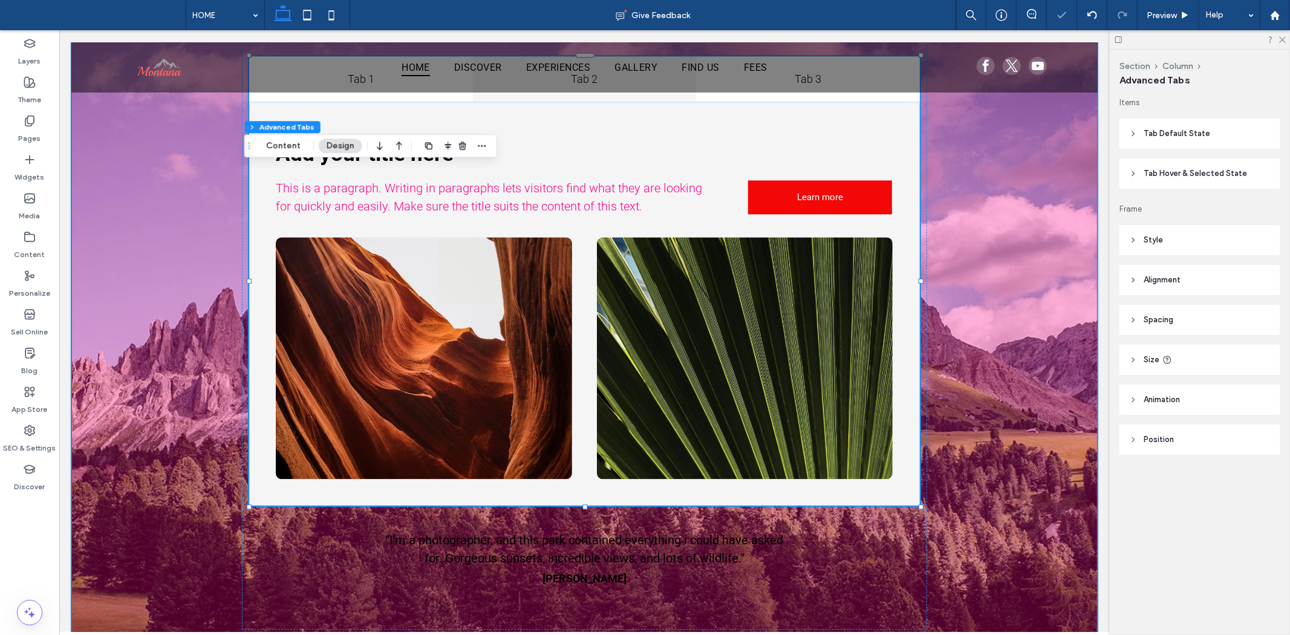
scroll to position [2183, 0]
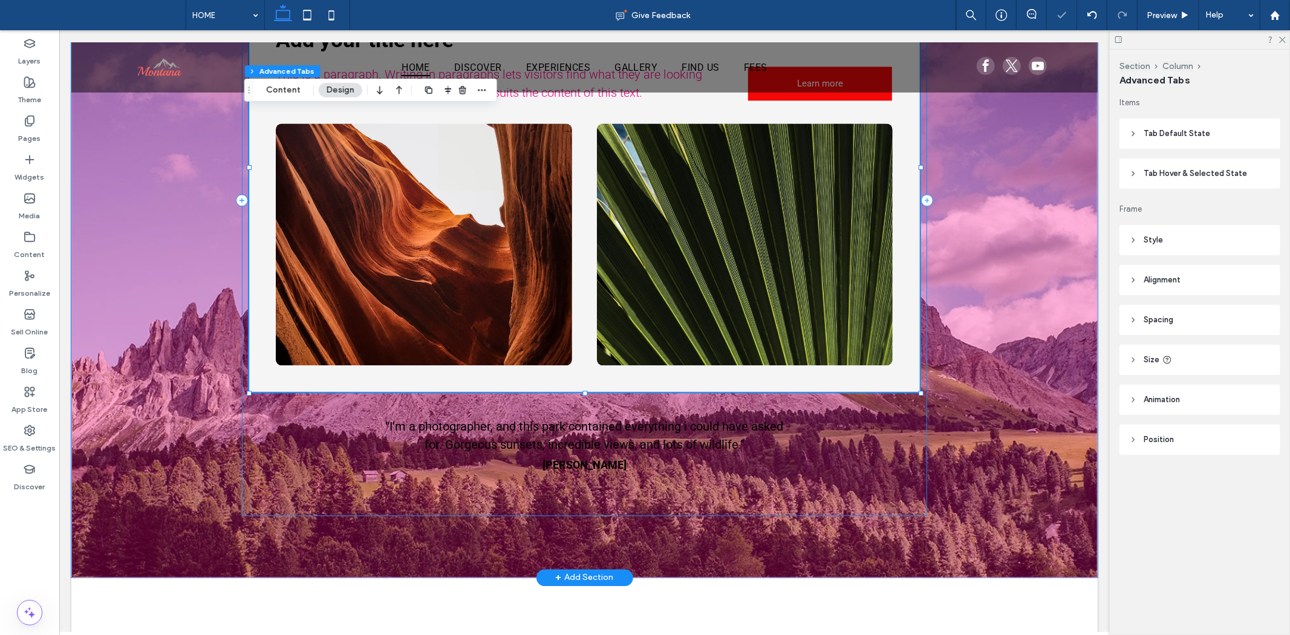
click at [919, 358] on div at bounding box center [919, 166] width 1 height 451
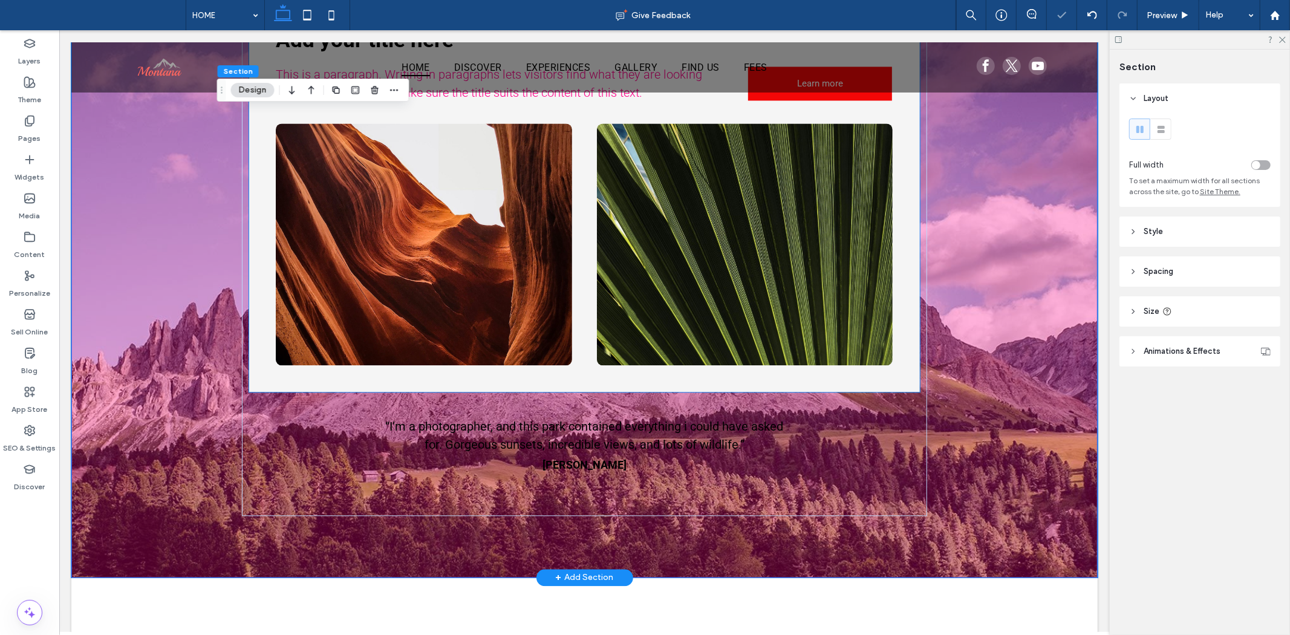
click at [911, 355] on div "This is a paragraph. Writing in paragraphs lets visitors find what they are loo…" at bounding box center [584, 189] width 671 height 405
